Goal: Task Accomplishment & Management: Manage account settings

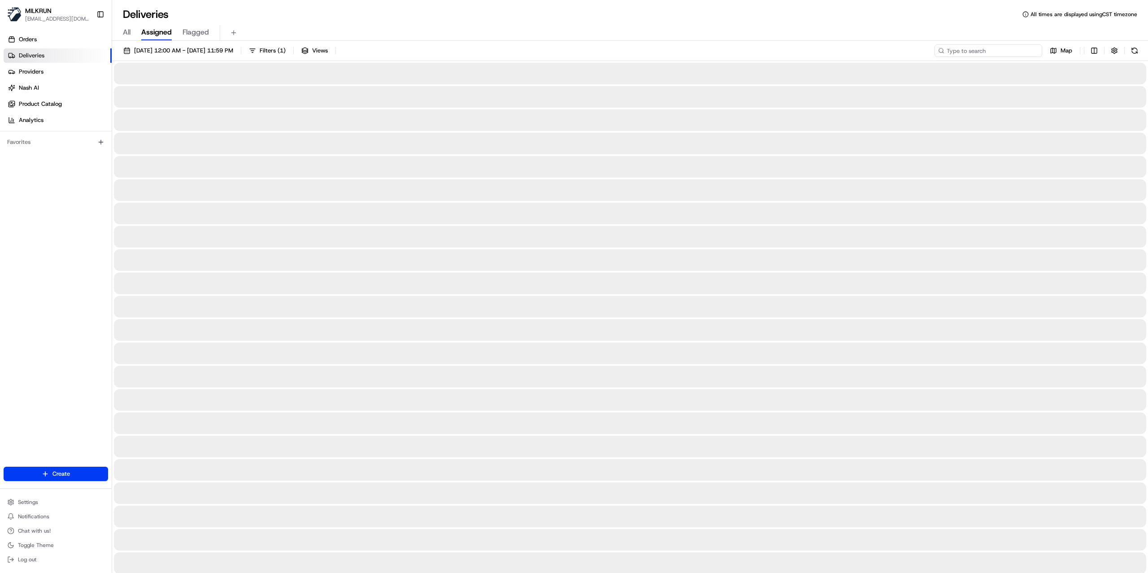
click at [1022, 56] on input at bounding box center [989, 50] width 108 height 13
paste input "ac117198-e305-41ab-a9f0-b7c9eb6f19ec"
type input "ac117198-e305-41ab-a9f0-b7c9eb6f19ec"
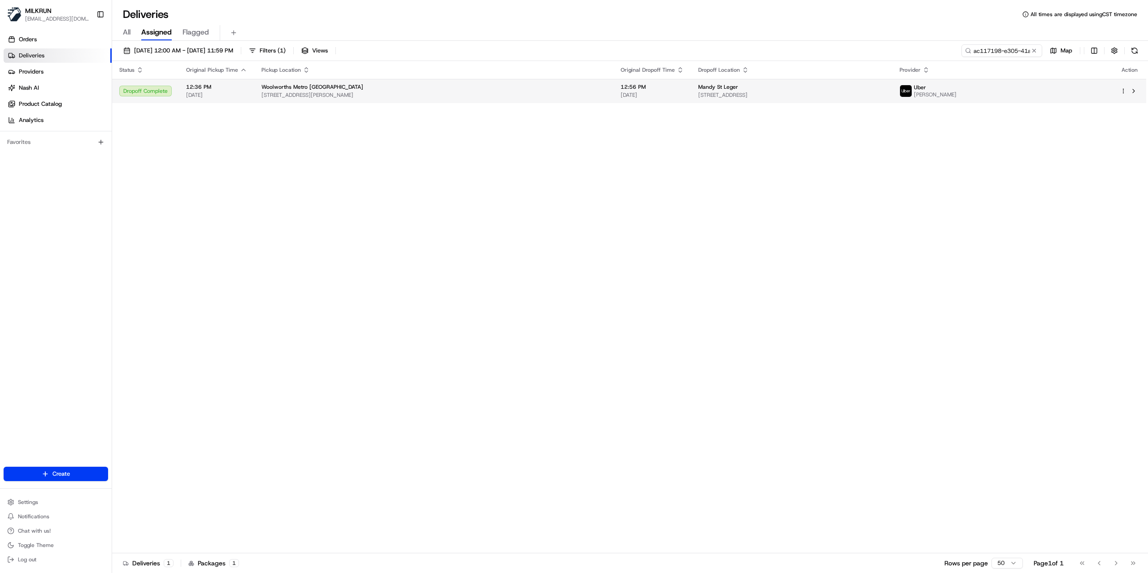
click at [893, 101] on td "Mandy St Leger 13/53 New St, Brighton, VIC 3186, AU" at bounding box center [791, 91] width 201 height 24
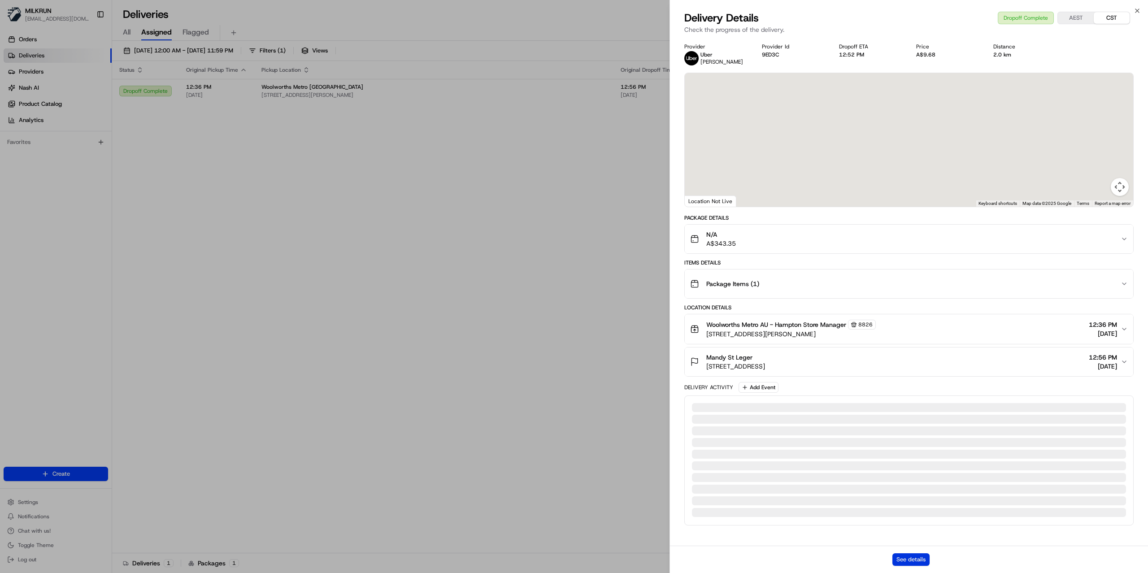
click at [902, 566] on button "See details" at bounding box center [911, 559] width 37 height 13
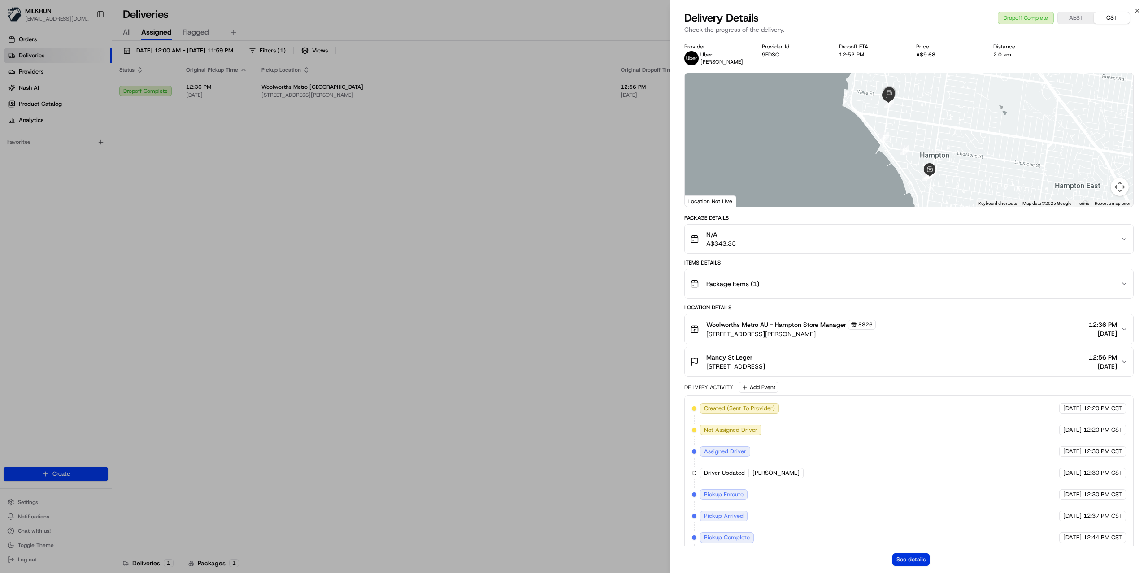
click at [927, 561] on button "See details" at bounding box center [911, 559] width 37 height 13
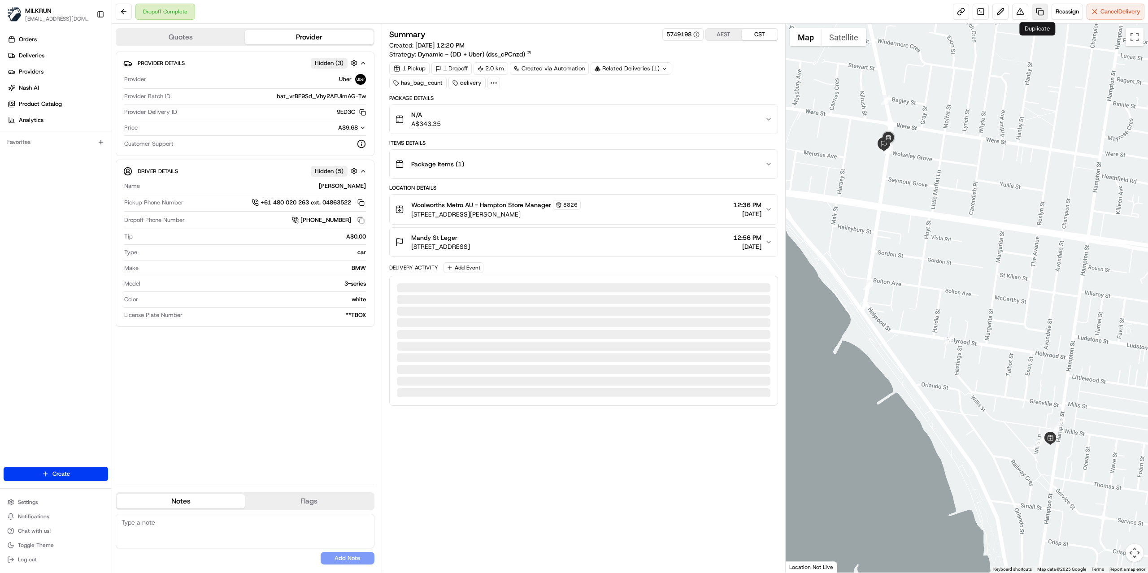
click at [1039, 13] on link at bounding box center [1040, 12] width 16 height 16
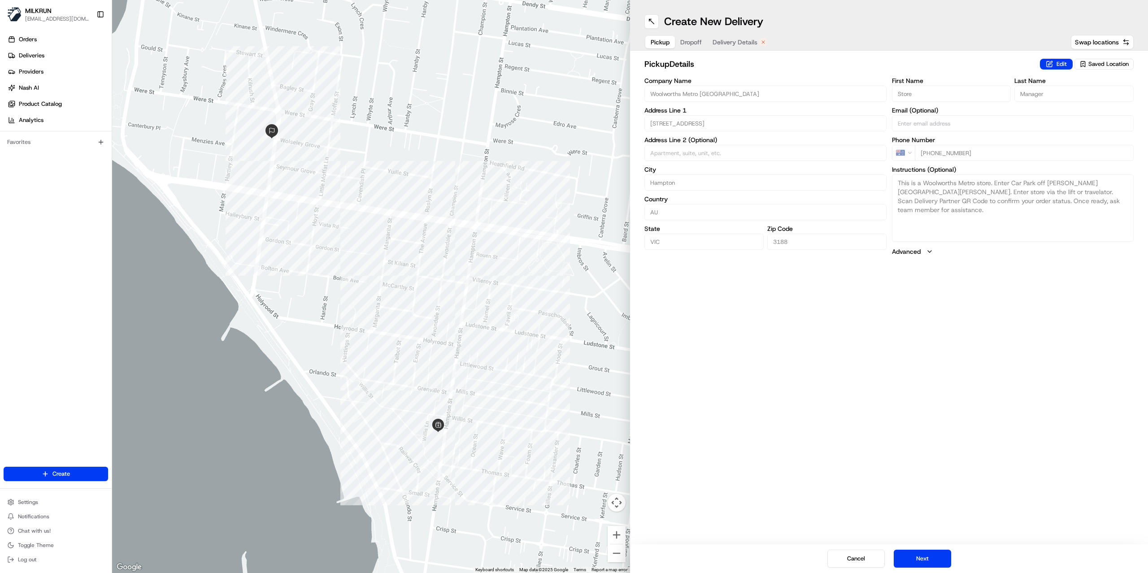
click at [754, 44] on span "Delivery Details" at bounding box center [735, 42] width 45 height 9
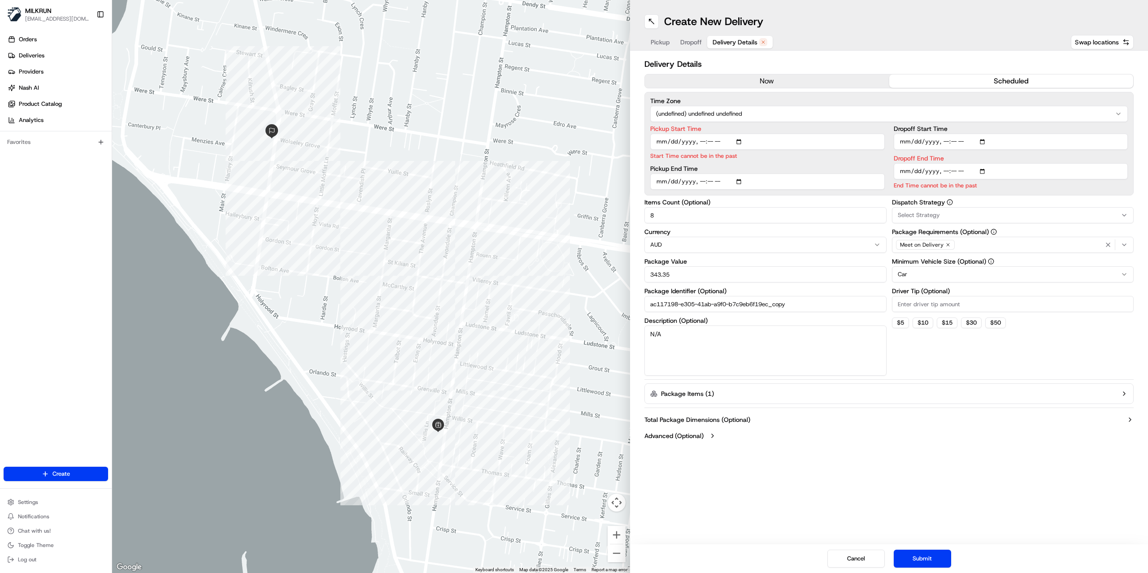
click at [757, 79] on button "now" at bounding box center [767, 80] width 244 height 13
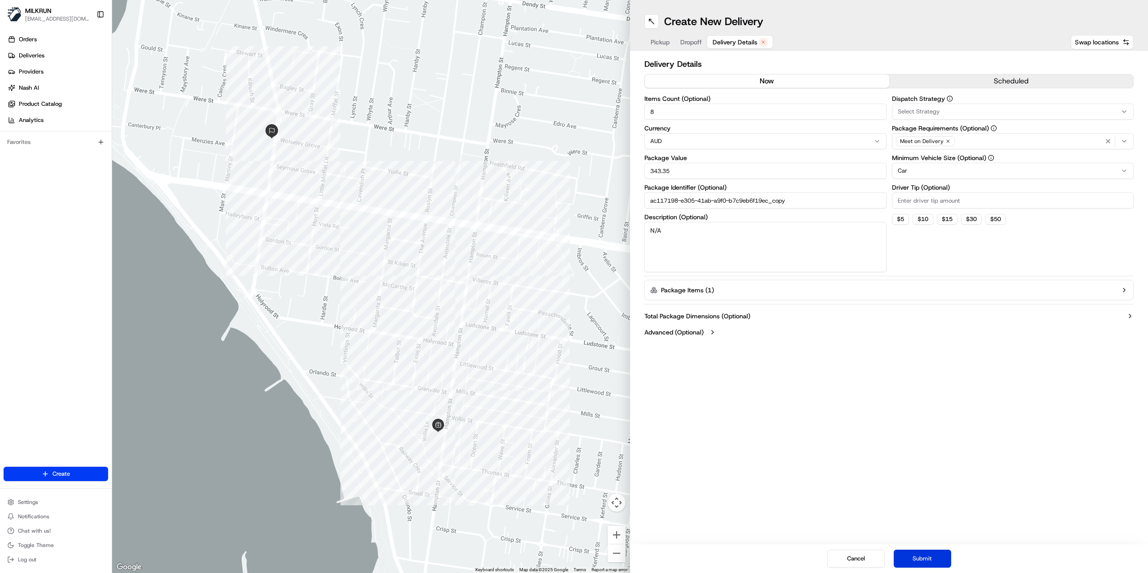
click at [912, 557] on button "Submit" at bounding box center [922, 559] width 57 height 18
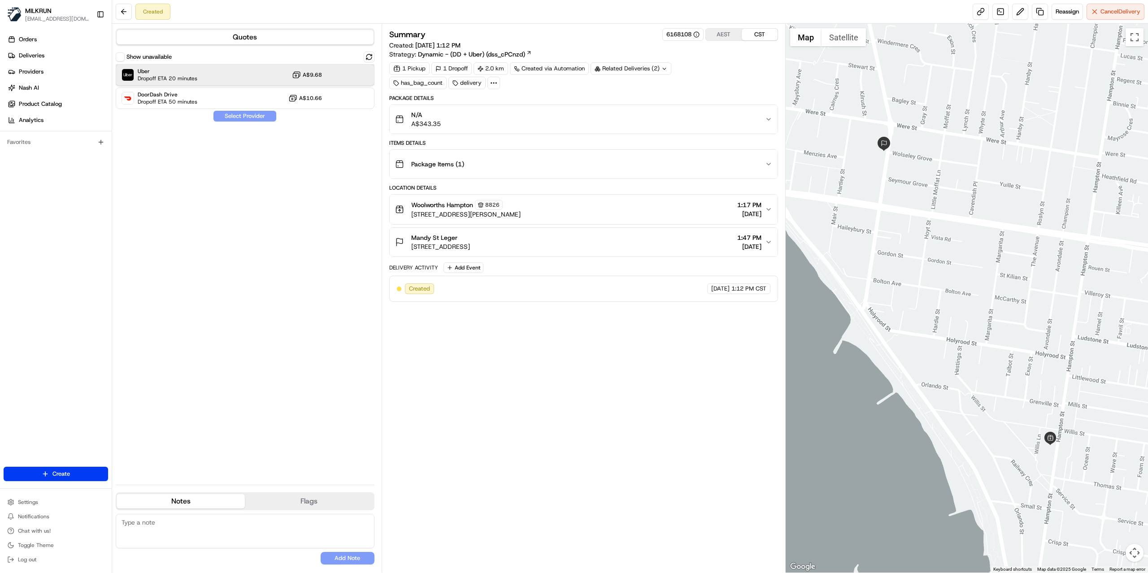
click at [225, 74] on div "Uber Dropoff ETA 20 minutes A$9.68" at bounding box center [245, 75] width 259 height 22
click at [257, 116] on button "Assign Provider" at bounding box center [245, 116] width 64 height 11
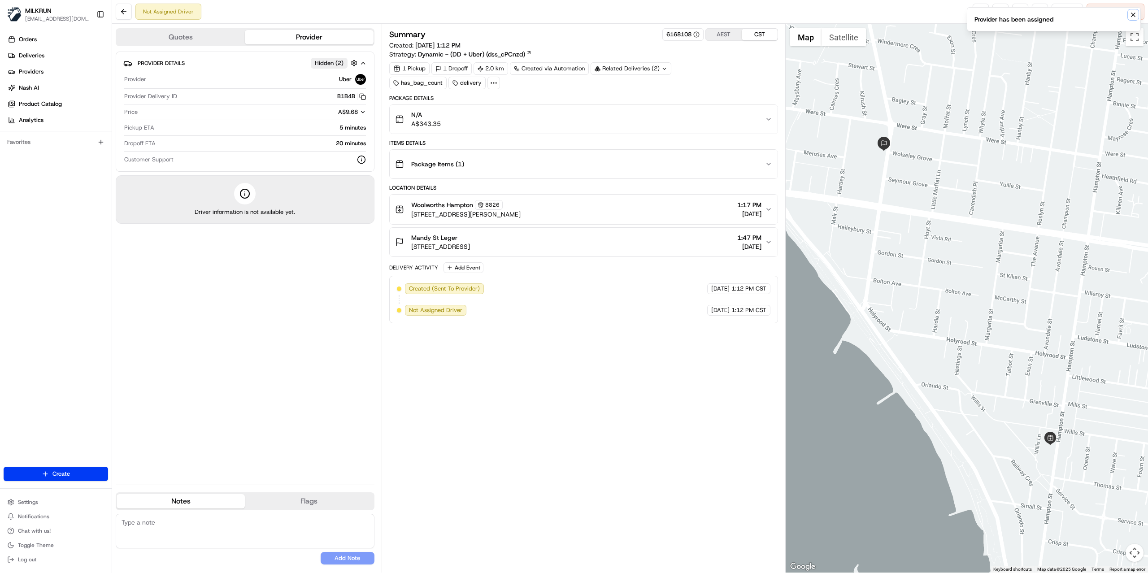
click at [1128, 15] on button "Notifications (F8)" at bounding box center [1133, 14] width 11 height 11
click at [973, 11] on link at bounding box center [981, 12] width 16 height 16
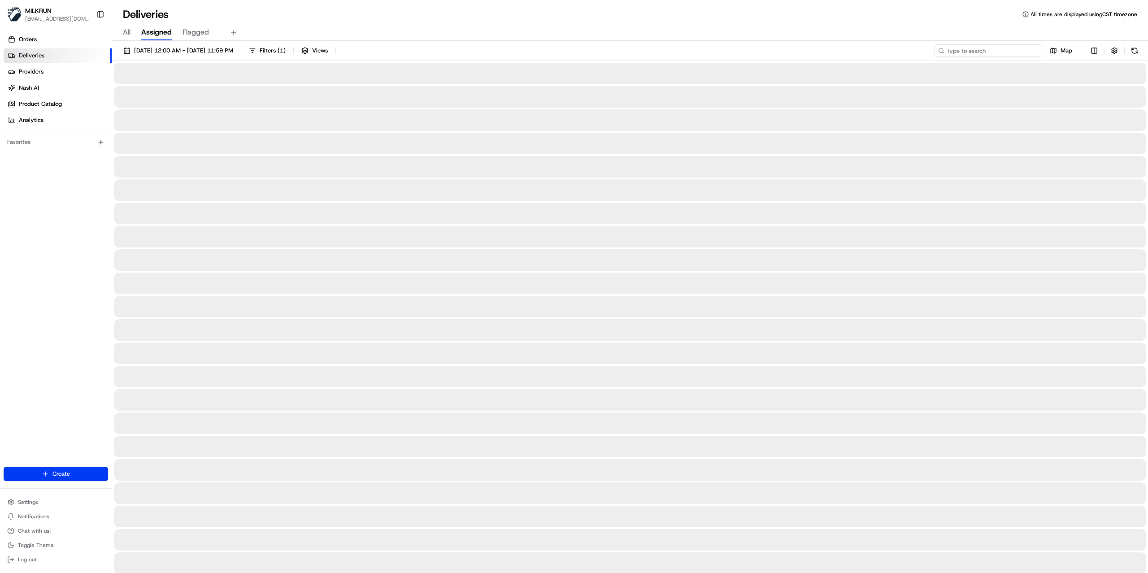
click at [1003, 51] on input at bounding box center [989, 50] width 108 height 13
paste input "e9cfdd2e-865c-4943-9be4-d3199f03d692"
type input "e9cfdd2e-865c-4943-9be4-d3199f03d692"
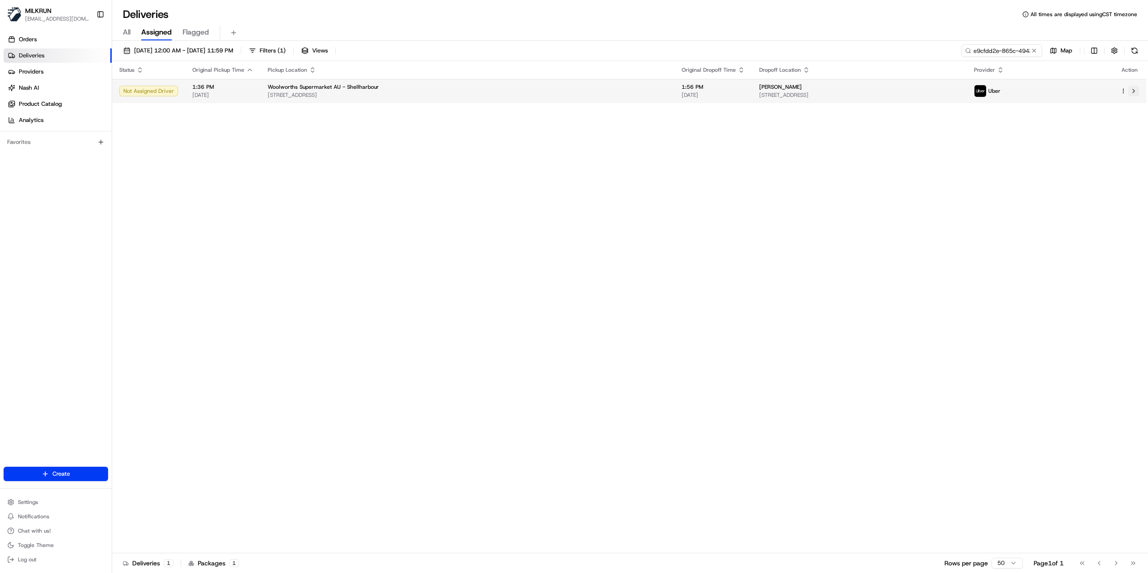
click at [1138, 88] on button at bounding box center [1133, 91] width 11 height 11
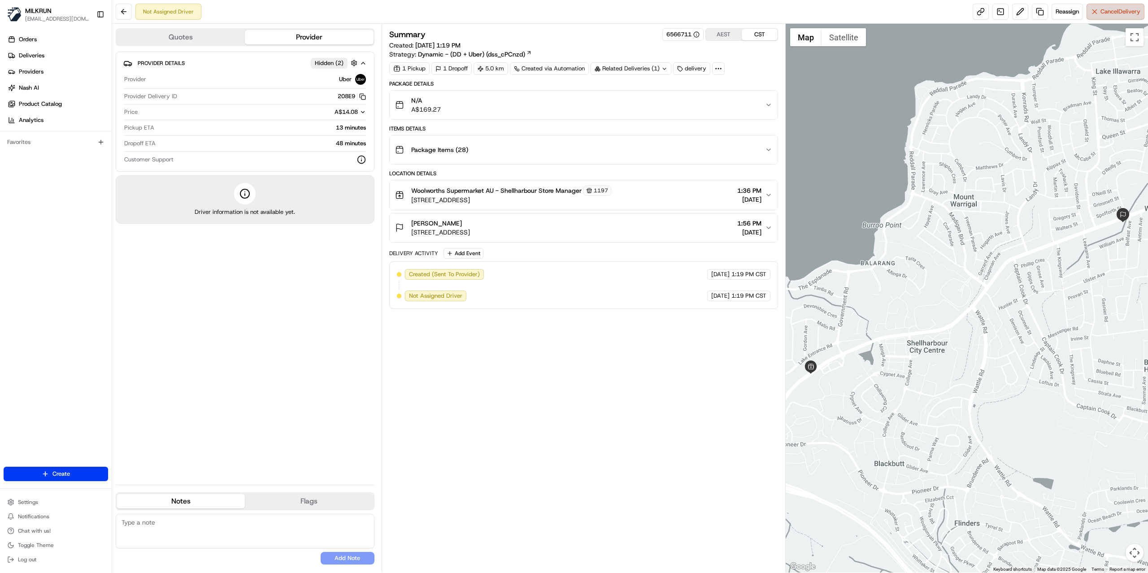
click at [1101, 9] on span "Cancel Delivery" at bounding box center [1121, 12] width 40 height 8
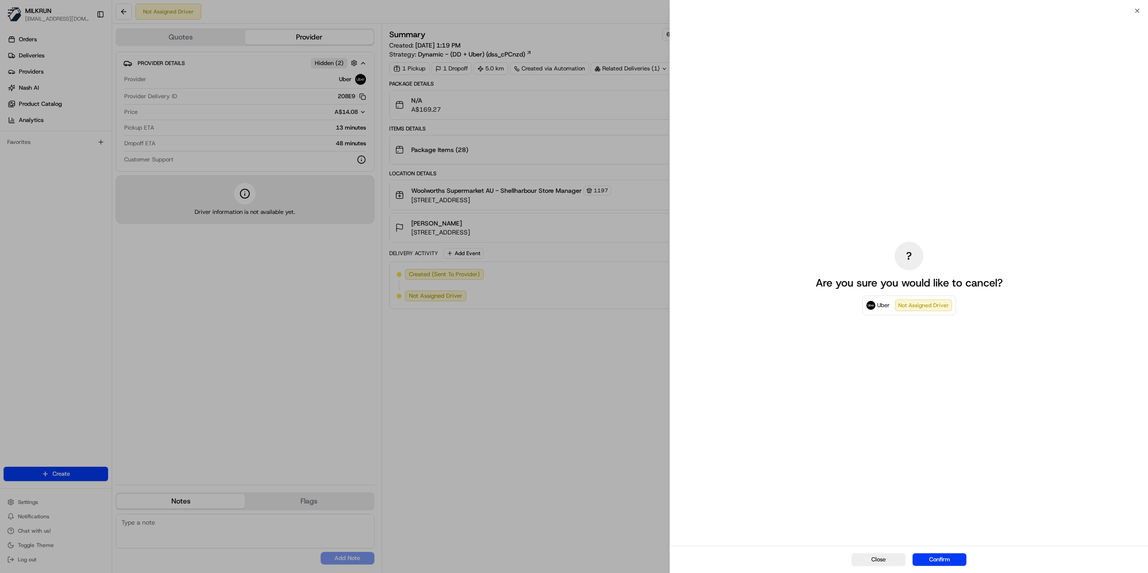
click at [950, 561] on button "Confirm" at bounding box center [940, 559] width 54 height 13
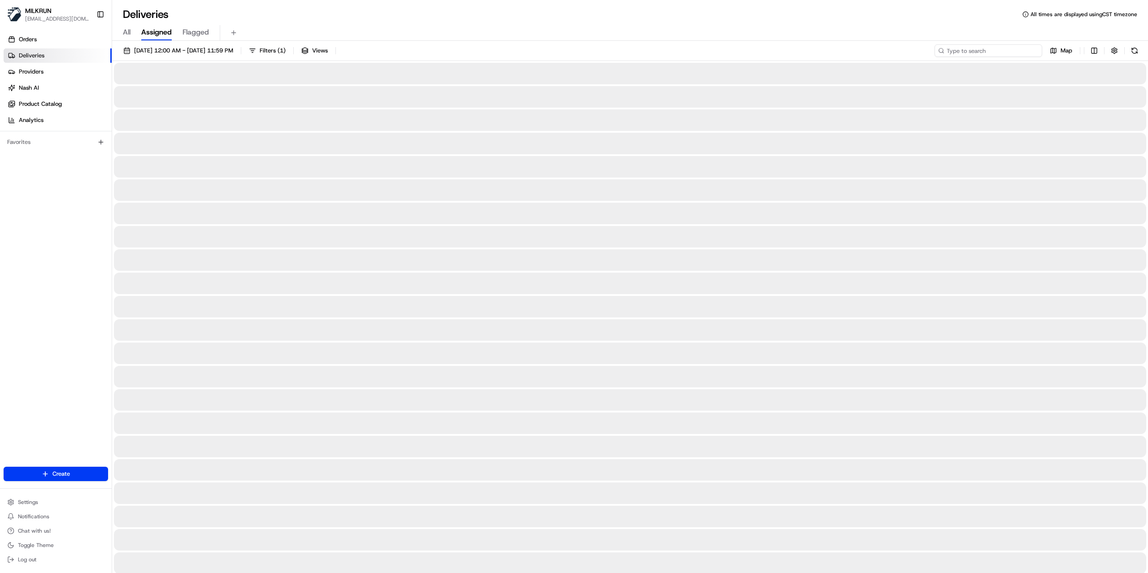
click at [1005, 55] on input at bounding box center [989, 50] width 108 height 13
paste input "MUNIREATH S."
type input "MUNIREATH S"
